Goal: Transaction & Acquisition: Purchase product/service

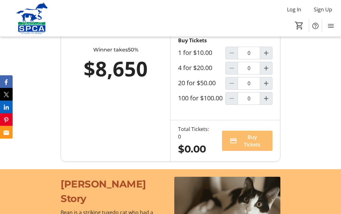
scroll to position [470, 0]
click at [269, 57] on mat-icon "Increment by one" at bounding box center [267, 53] width 8 height 8
click at [270, 59] on span "Increment by one" at bounding box center [266, 53] width 12 height 12
click at [231, 57] on mat-icon "Decrement by one" at bounding box center [232, 53] width 8 height 8
type input "1"
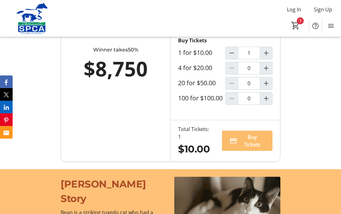
click at [271, 74] on span "Increment by one" at bounding box center [266, 68] width 12 height 12
type input "1"
click at [236, 59] on span "Decrement by one" at bounding box center [232, 53] width 12 height 12
type input "0"
click at [249, 149] on span "Buy Tickets" at bounding box center [252, 140] width 25 height 15
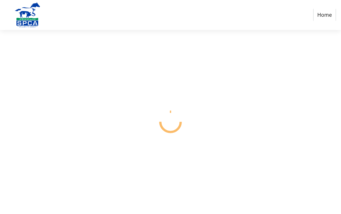
select select "CA"
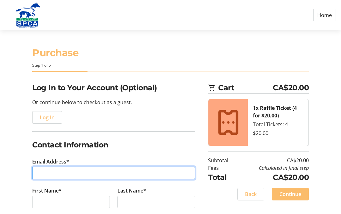
click at [80, 168] on input "Email Address*" at bounding box center [113, 173] width 163 height 13
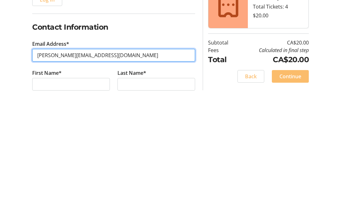
type input "[PERSON_NAME][EMAIL_ADDRESS][DOMAIN_NAME]"
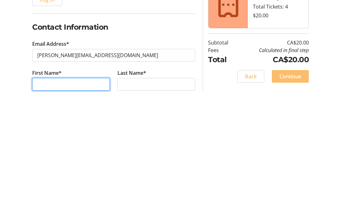
click at [84, 196] on input "First Name*" at bounding box center [71, 202] width 78 height 13
type input "[PERSON_NAME]"
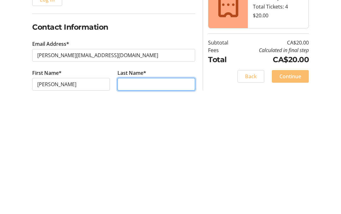
click at [156, 196] on input "Last Name*" at bounding box center [157, 202] width 78 height 13
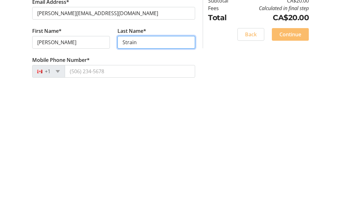
scroll to position [31, 0]
type input "Strain"
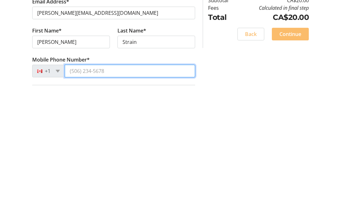
click at [111, 194] on input "Mobile Phone Number*" at bounding box center [130, 200] width 131 height 13
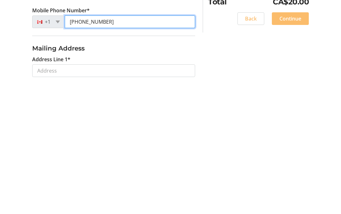
scroll to position [81, 0]
type input "[PHONE_NUMBER]"
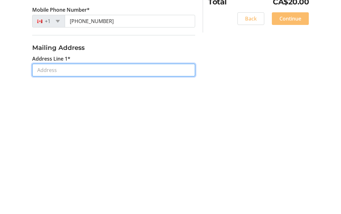
click at [91, 193] on input "Address Line 1*" at bounding box center [113, 199] width 163 height 13
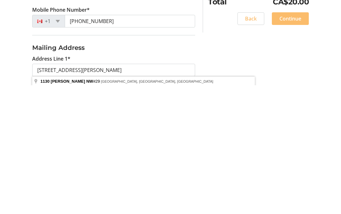
scroll to position [211, 0]
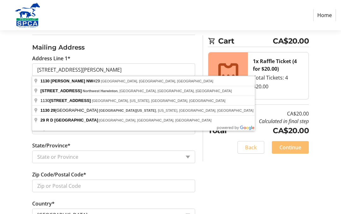
type input "[STREET_ADDRESS]"
type input "[GEOGRAPHIC_DATA]"
select select "AB"
type input "T6R 2J6"
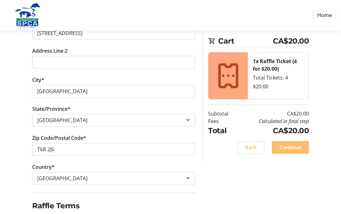
scroll to position [247, 0]
checkbox input "true"
click at [293, 142] on span at bounding box center [290, 147] width 37 height 15
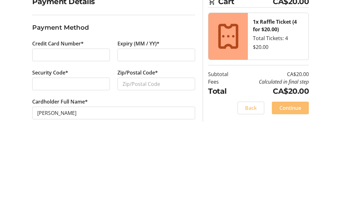
click at [158, 155] on label "Zip/Postal Code*" at bounding box center [138, 159] width 40 height 8
click at [158, 164] on input "Zip/Postal Code*" at bounding box center [157, 170] width 78 height 13
click at [157, 164] on input "Zip/Postal Code*" at bounding box center [157, 170] width 78 height 13
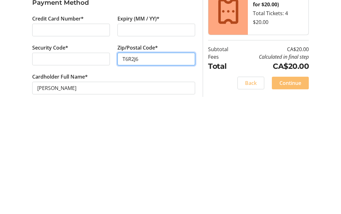
scroll to position [25, 0]
type input "T6R2J6"
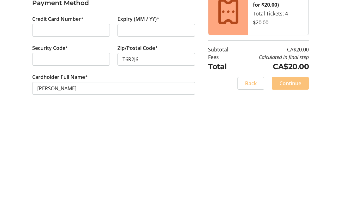
click at [302, 180] on span at bounding box center [290, 187] width 37 height 15
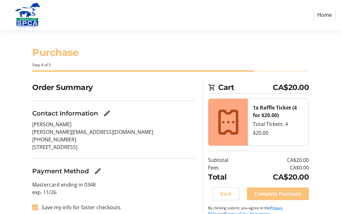
click at [272, 191] on span "Complete Purchase" at bounding box center [278, 195] width 47 height 8
